Goal: Use online tool/utility: Utilize a website feature to perform a specific function

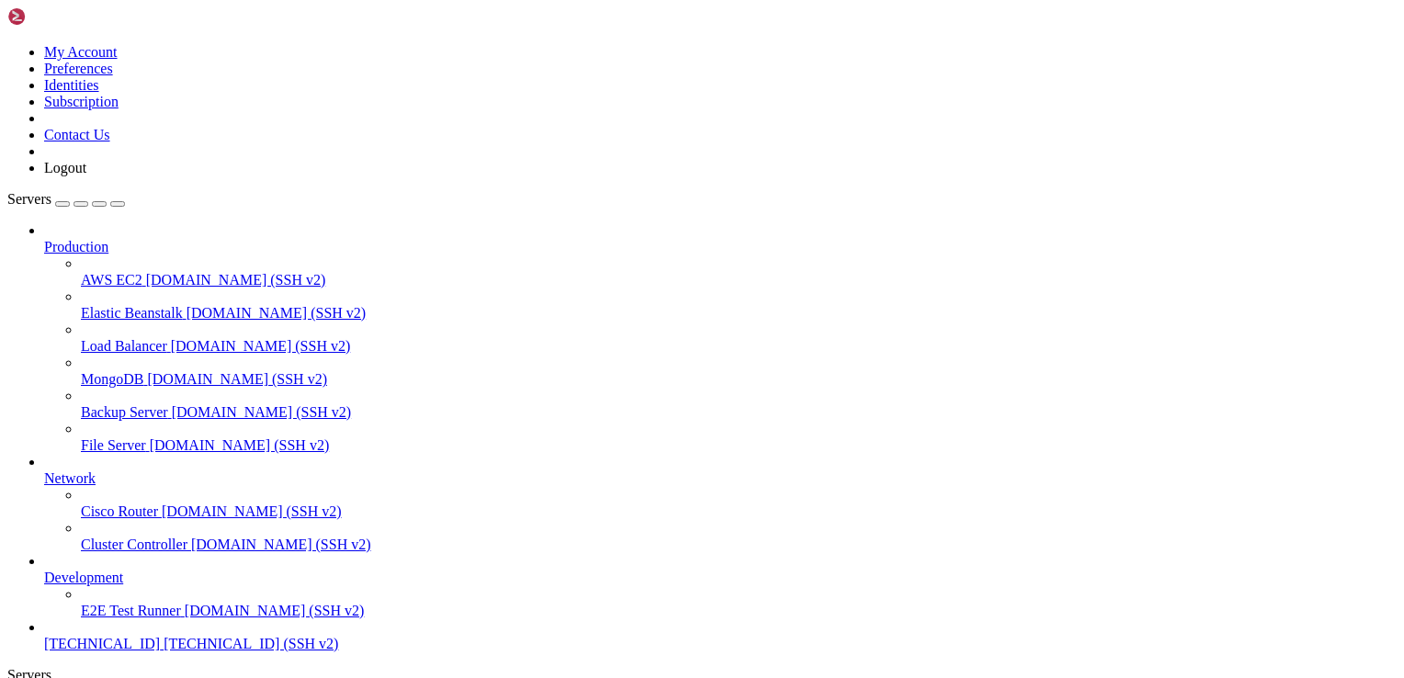
scroll to position [62, 0]
click at [146, 636] on span "[TECHNICAL_ID]" at bounding box center [102, 644] width 116 height 16
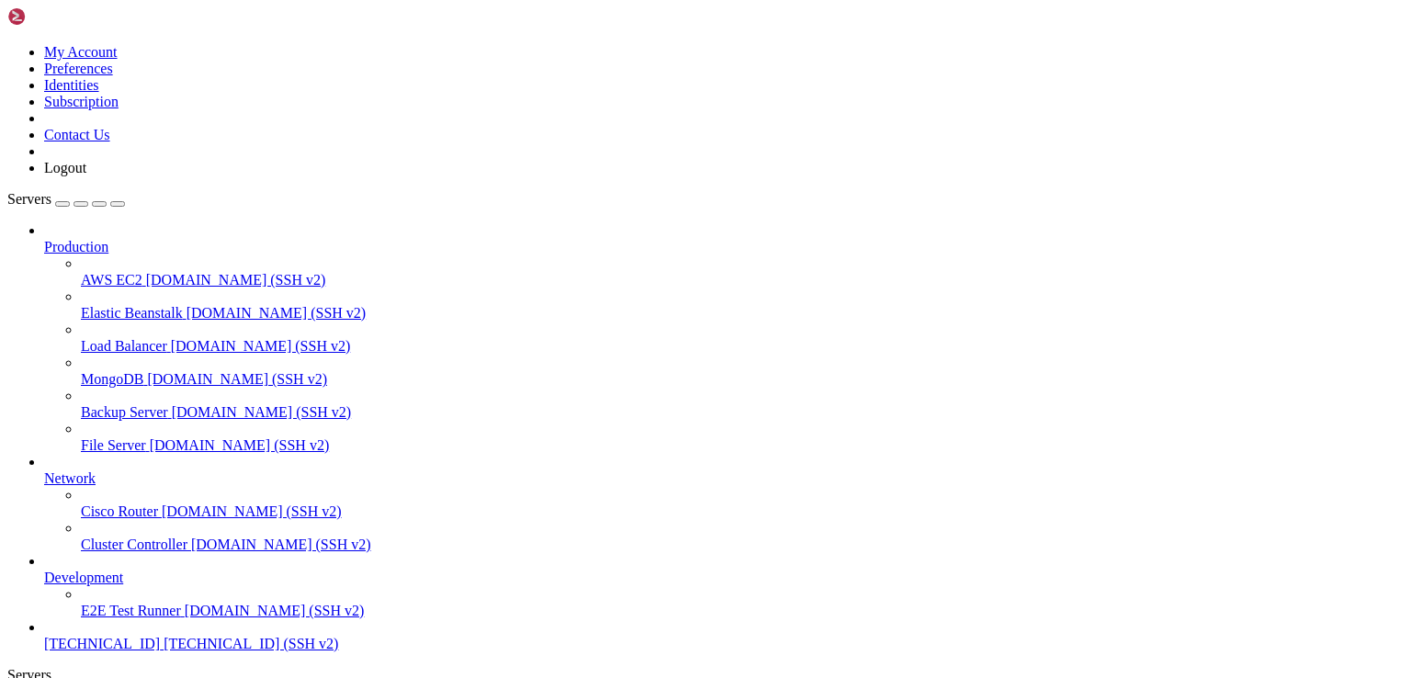
drag, startPoint x: 400, startPoint y: 1481, endPoint x: 394, endPoint y: 1519, distance: 39.0
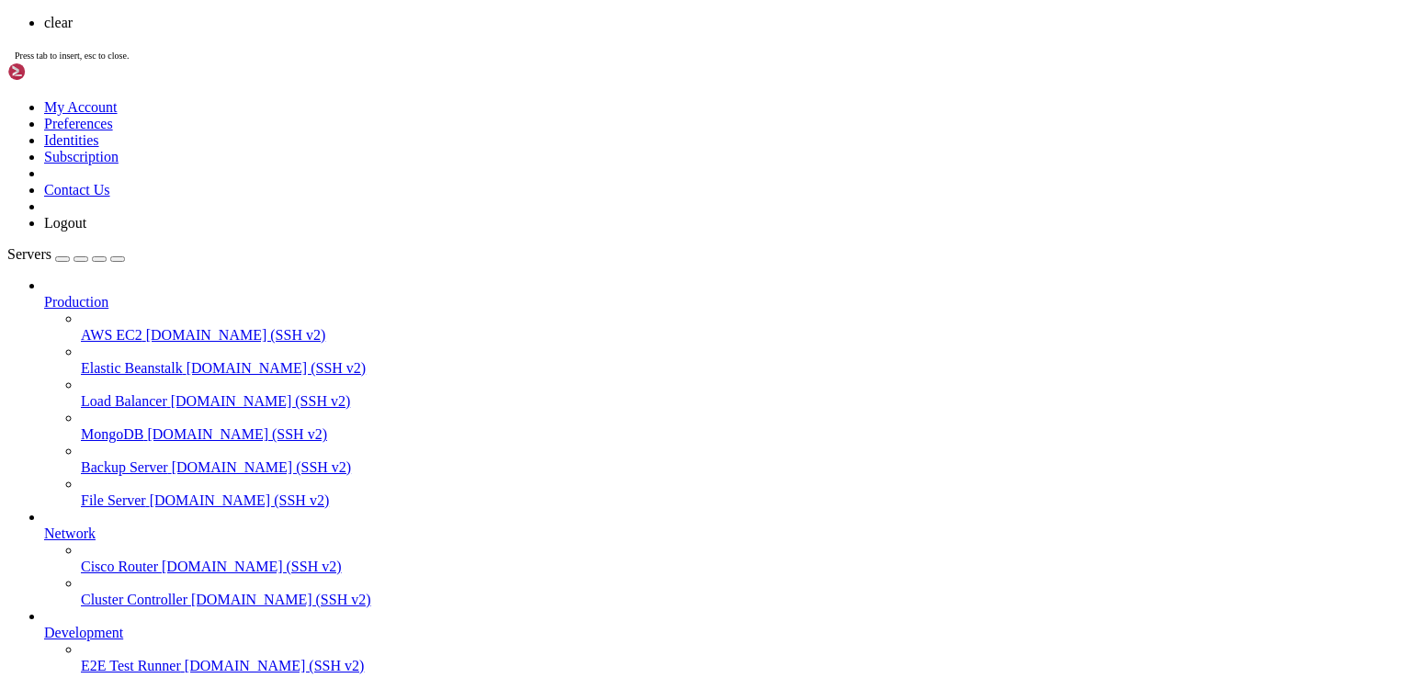
scroll to position [0, 0]
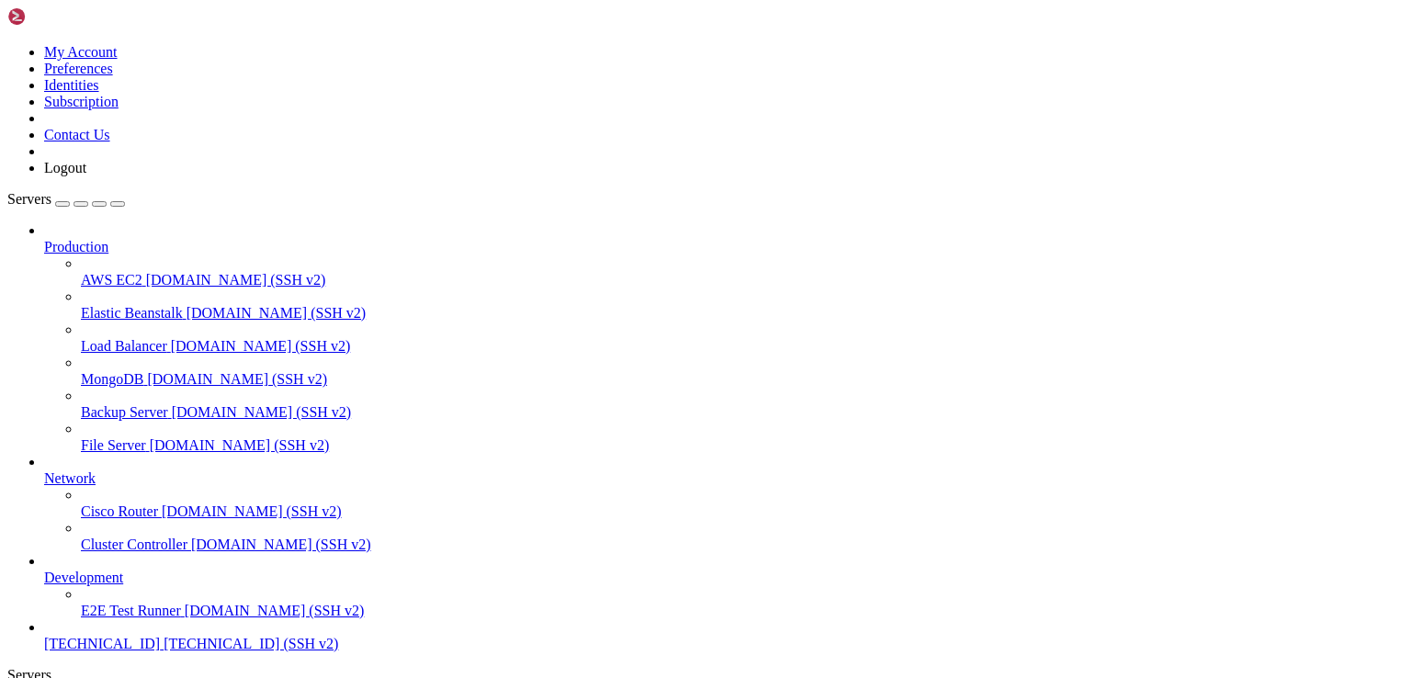
drag, startPoint x: 139, startPoint y: 1527, endPoint x: 788, endPoint y: 1368, distance: 668.9
drag, startPoint x: 17, startPoint y: 1535, endPoint x: 266, endPoint y: 1552, distance: 248.7
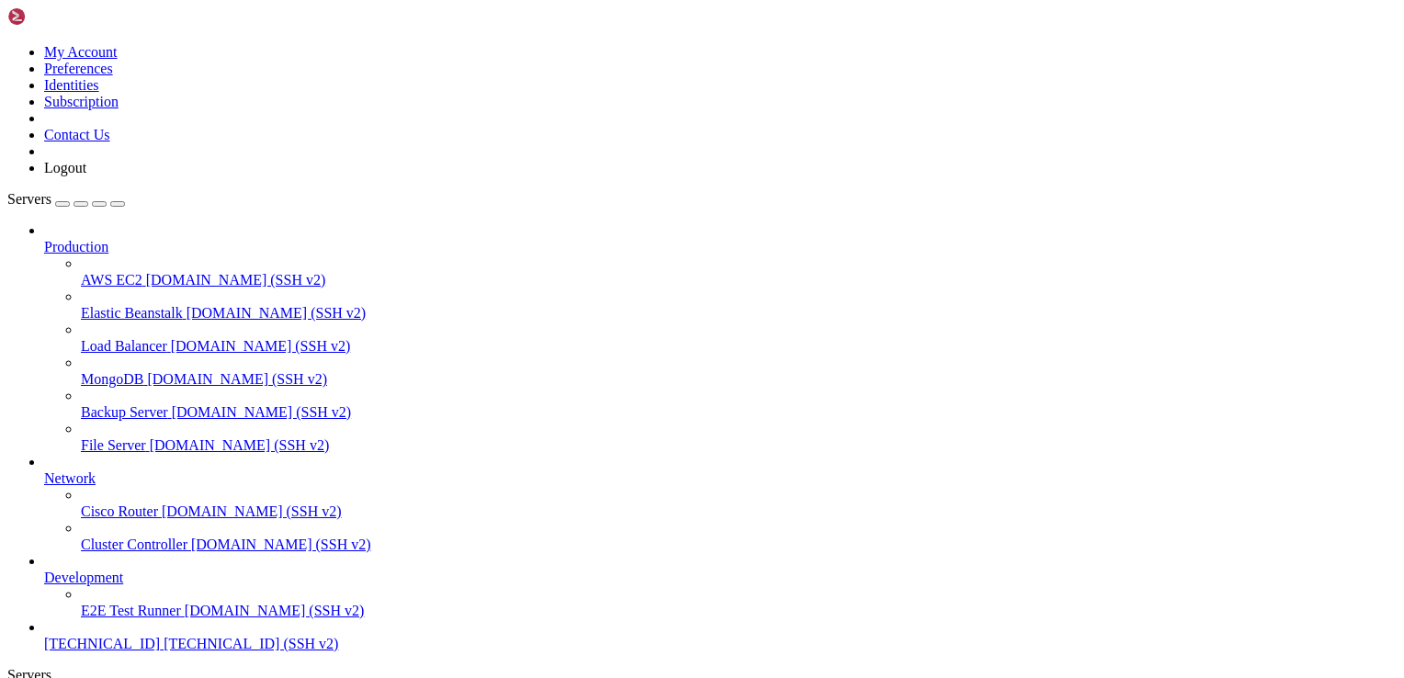
scroll to position [625, 0]
drag, startPoint x: 315, startPoint y: 1574, endPoint x: 796, endPoint y: 1546, distance: 481.5
drag, startPoint x: 352, startPoint y: 1586, endPoint x: 822, endPoint y: 1390, distance: 509.1
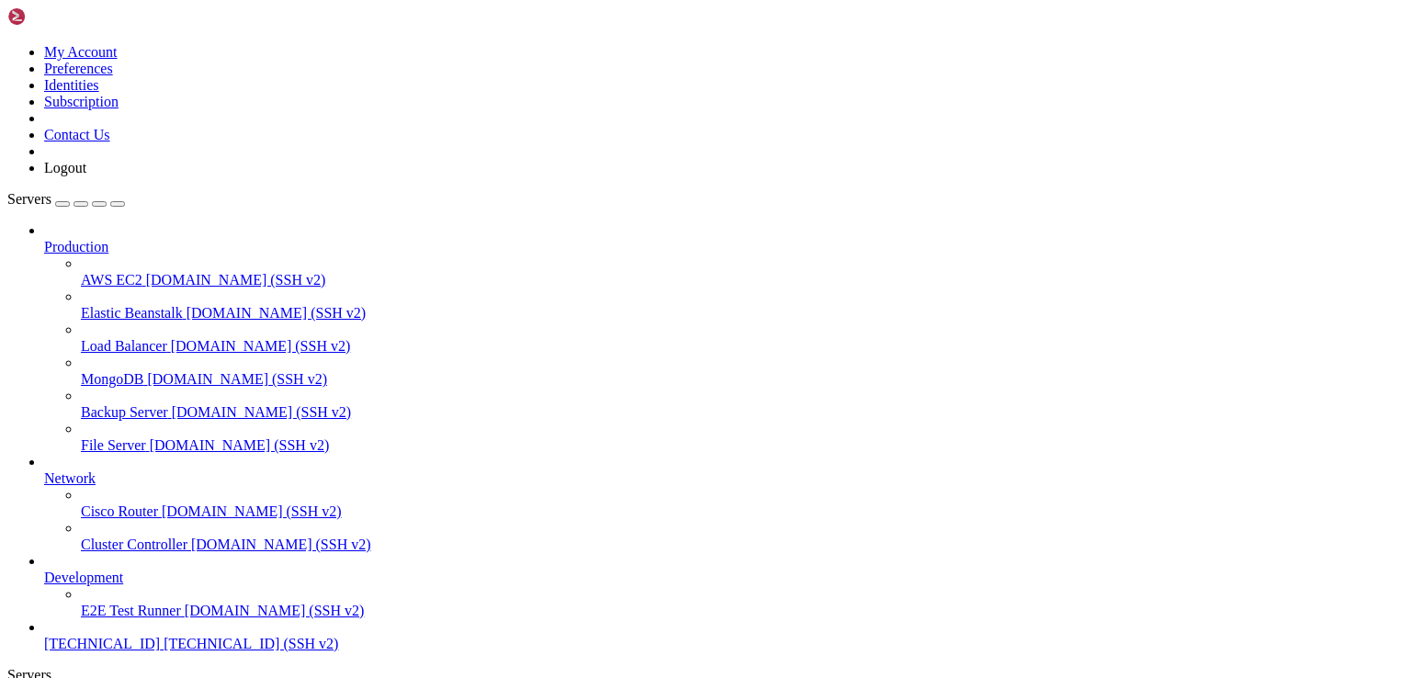
drag, startPoint x: 15, startPoint y: 1335, endPoint x: 837, endPoint y: 1350, distance: 822.6
